Goal: Information Seeking & Learning: Learn about a topic

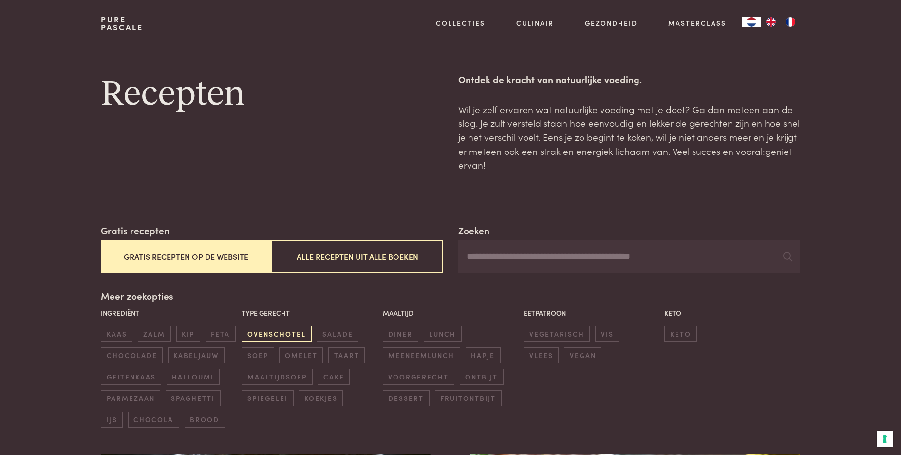
click at [285, 334] on span "ovenschotel" at bounding box center [276, 334] width 70 height 16
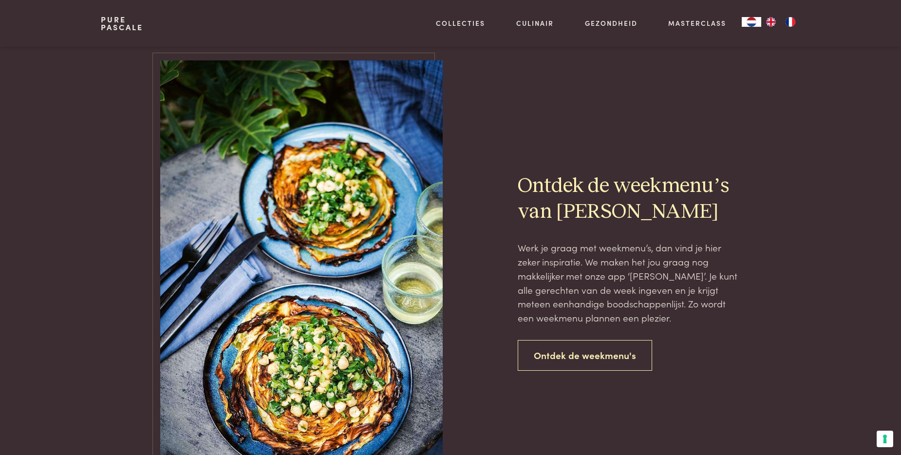
scroll to position [1781, 0]
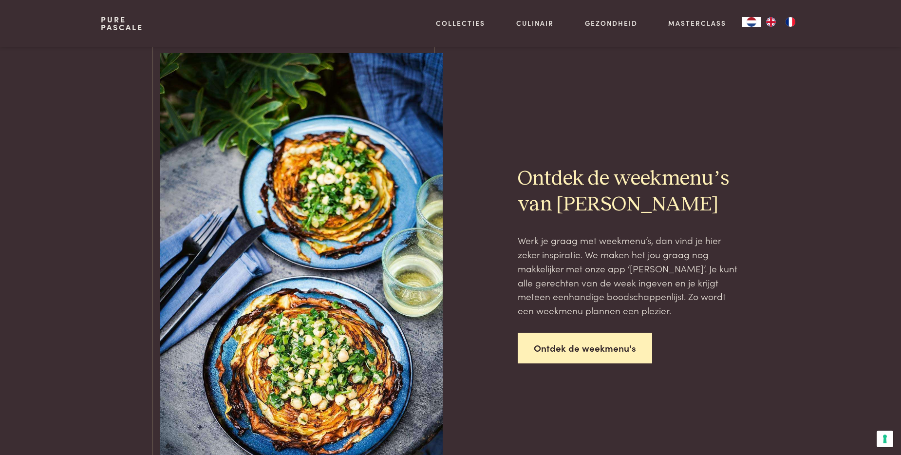
click at [610, 349] on link "Ontdek de weekmenu's" at bounding box center [584, 347] width 134 height 31
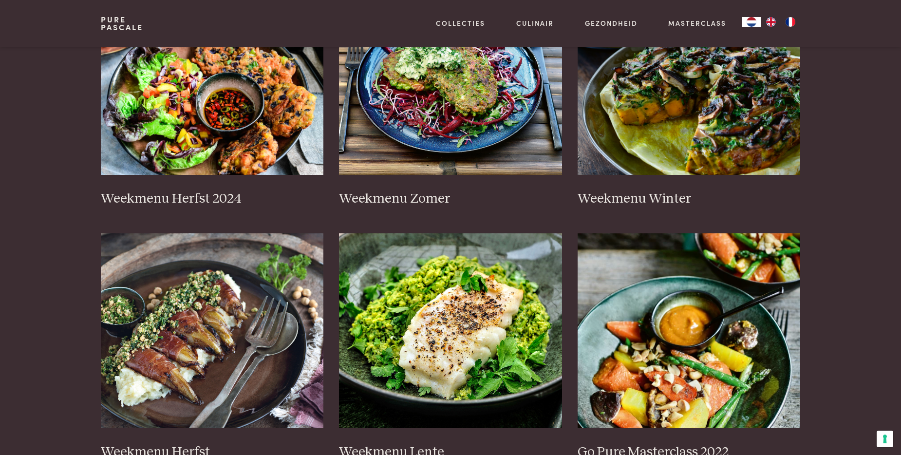
scroll to position [292, 0]
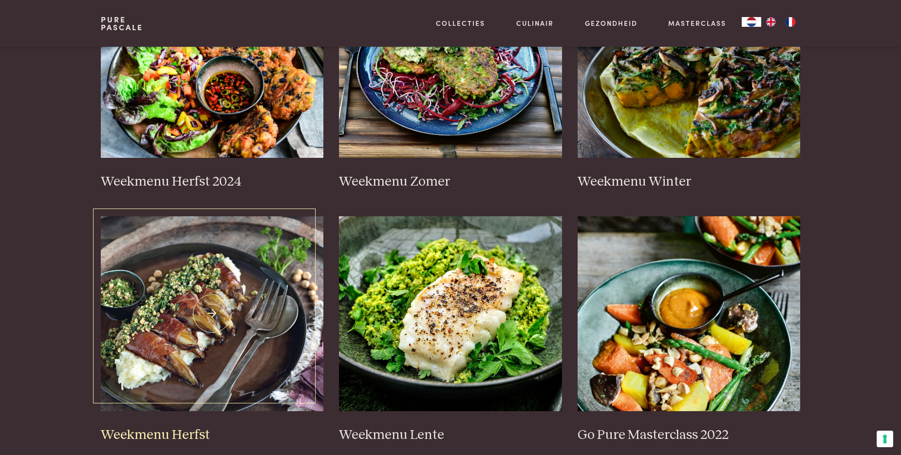
click at [202, 317] on img at bounding box center [212, 313] width 223 height 195
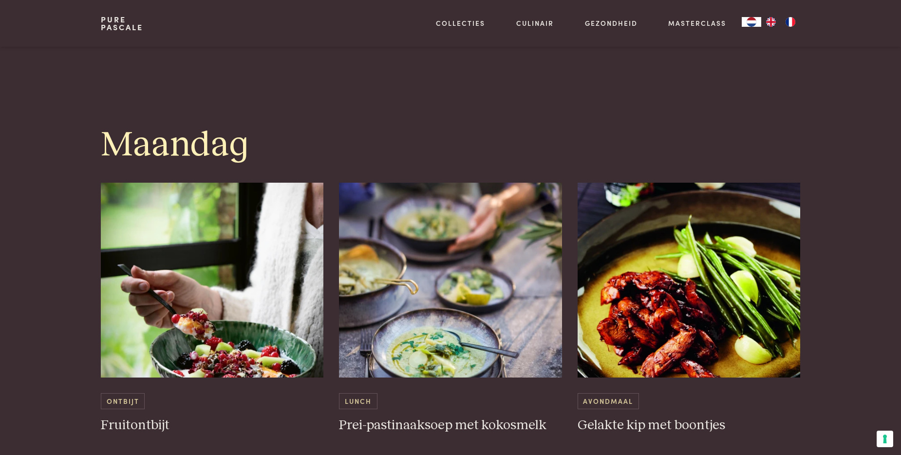
scroll to position [487, 0]
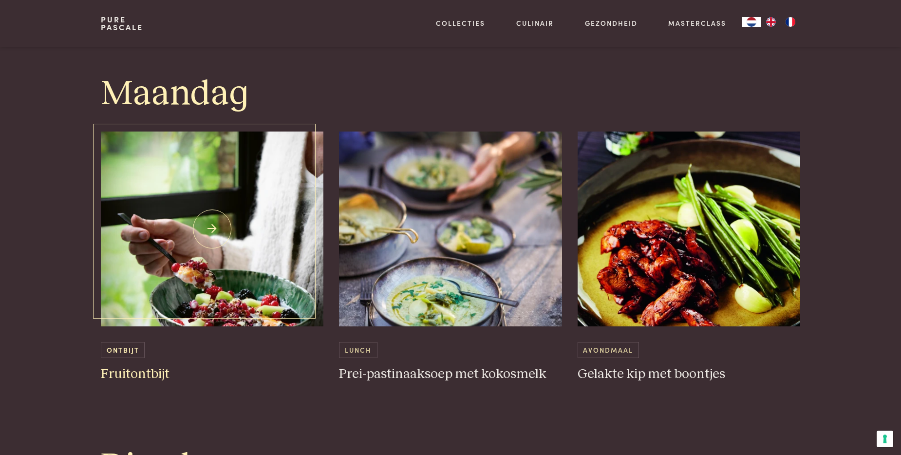
click at [261, 297] on img at bounding box center [212, 228] width 223 height 195
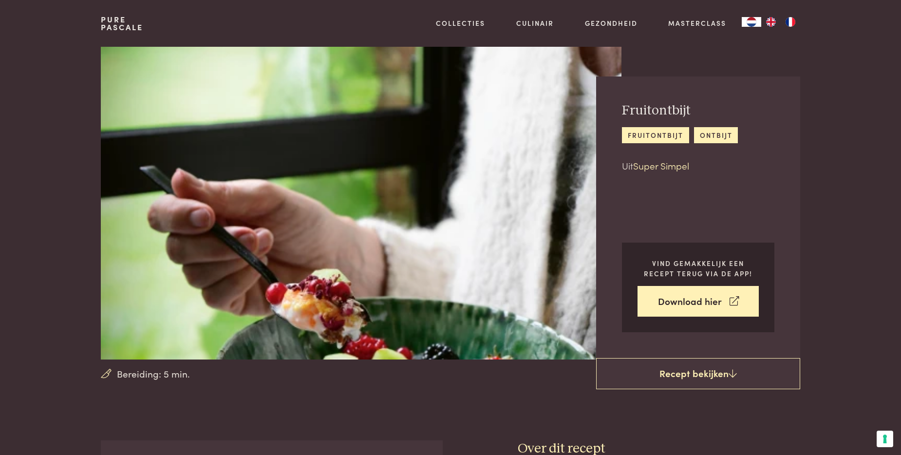
click at [660, 169] on link "Super Simpel" at bounding box center [661, 165] width 56 height 13
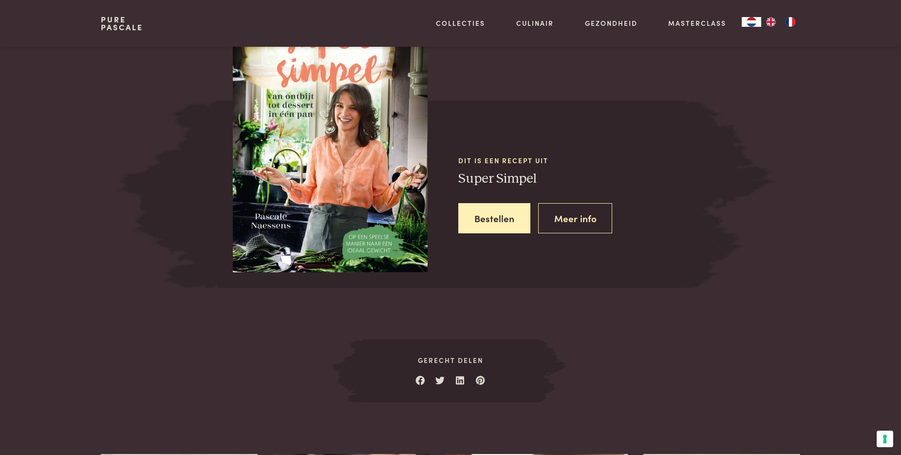
scroll to position [819, 0]
